Goal: Task Accomplishment & Management: Use online tool/utility

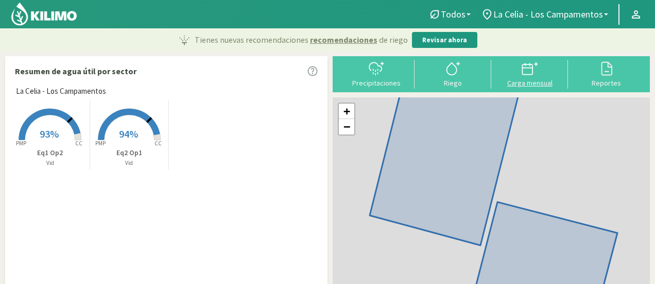
click at [527, 81] on div "Carga mensual" at bounding box center [529, 82] width 71 height 7
click at [524, 88] on div "Carga mensual" at bounding box center [529, 74] width 77 height 29
click at [527, 80] on div "Carga mensual" at bounding box center [529, 82] width 71 height 7
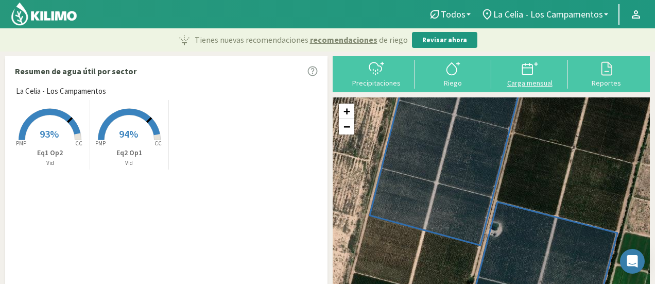
click at [530, 81] on div "Carga mensual" at bounding box center [529, 82] width 71 height 7
click at [520, 81] on div "Carga mensual" at bounding box center [529, 82] width 71 height 7
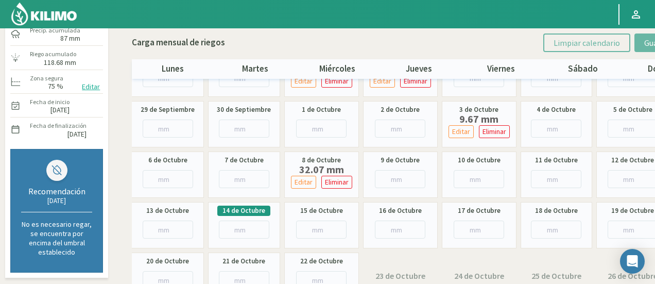
scroll to position [88, 0]
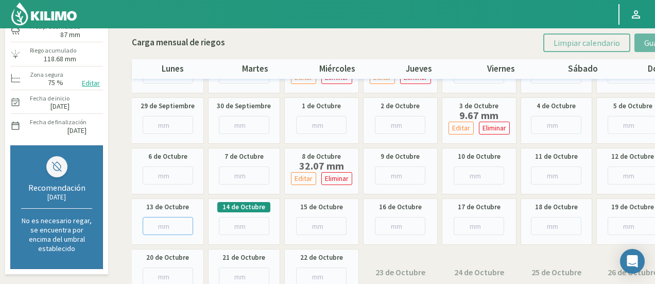
click at [164, 229] on input "number" at bounding box center [168, 226] width 50 height 18
paste input "2.35"
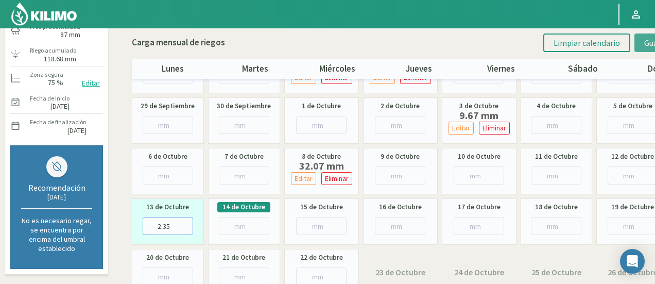
type input "2.35"
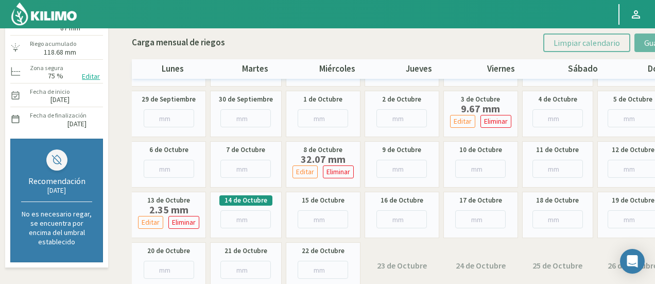
scroll to position [0, 0]
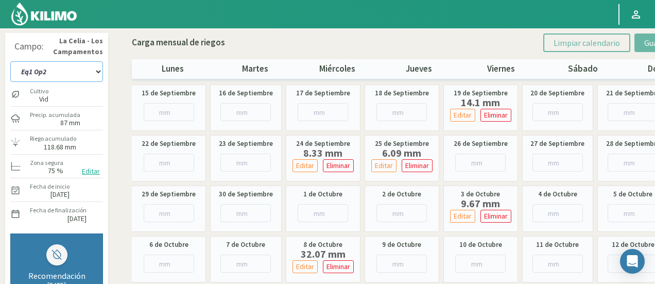
click at [92, 67] on select "Eq1 Op2 Eq2 Op1" at bounding box center [56, 71] width 93 height 21
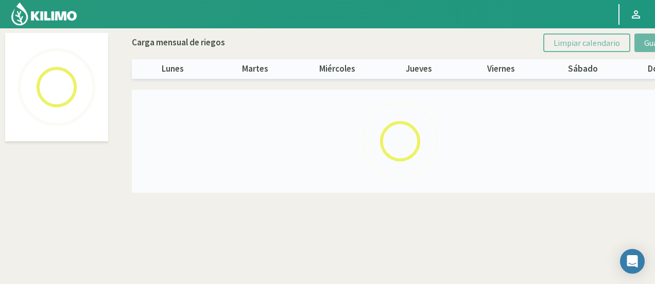
select select "1: Object"
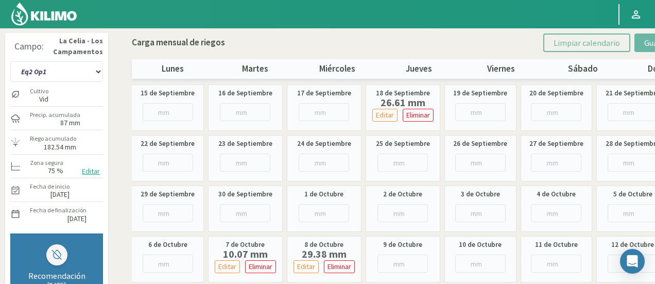
scroll to position [52, 0]
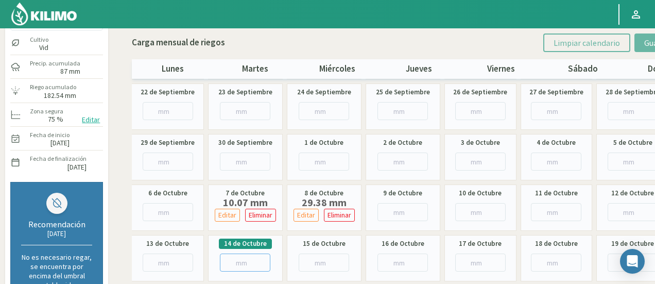
click at [233, 263] on input "number" at bounding box center [245, 262] width 50 height 18
paste input "2.20"
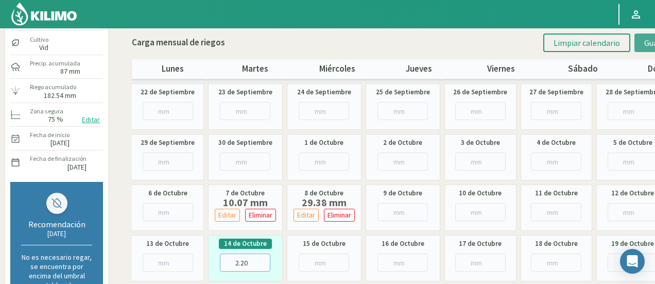
type input "2.20"
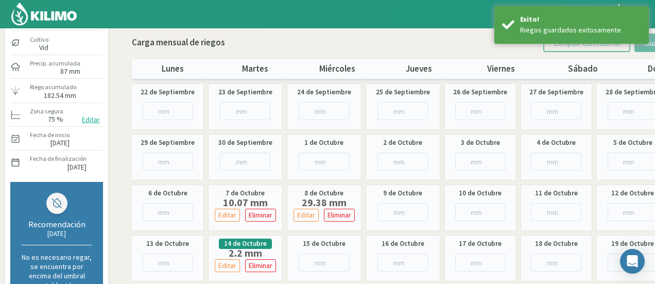
click at [41, 12] on img at bounding box center [43, 14] width 67 height 25
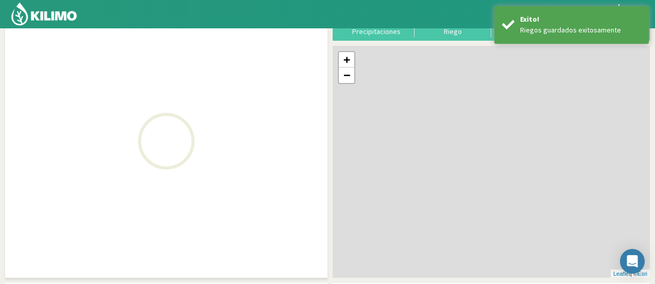
scroll to position [75, 0]
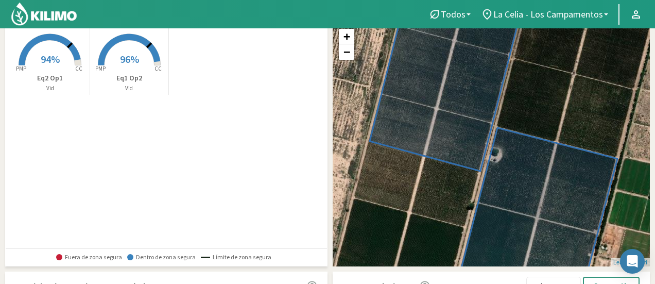
click at [45, 10] on img at bounding box center [43, 14] width 67 height 25
drag, startPoint x: 361, startPoint y: 118, endPoint x: 243, endPoint y: 127, distance: 117.8
click at [243, 127] on div "La Celia - Los Campamentos Created with Highcharts 9.2.2 PMP CC 94% Eq2 Op1 Vid…" at bounding box center [169, 129] width 316 height 237
click at [48, 9] on img at bounding box center [43, 14] width 67 height 25
click at [35, 13] on img at bounding box center [43, 14] width 67 height 25
